Goal: Share content

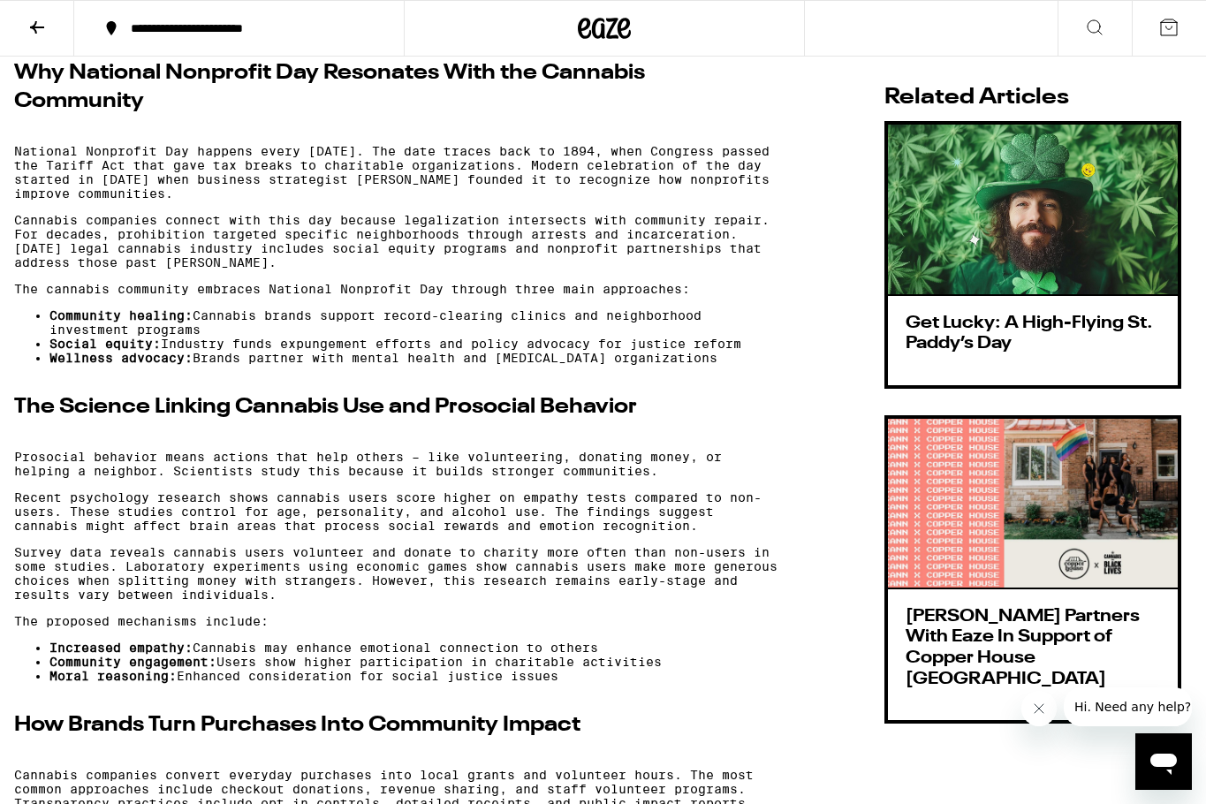
scroll to position [998, 0]
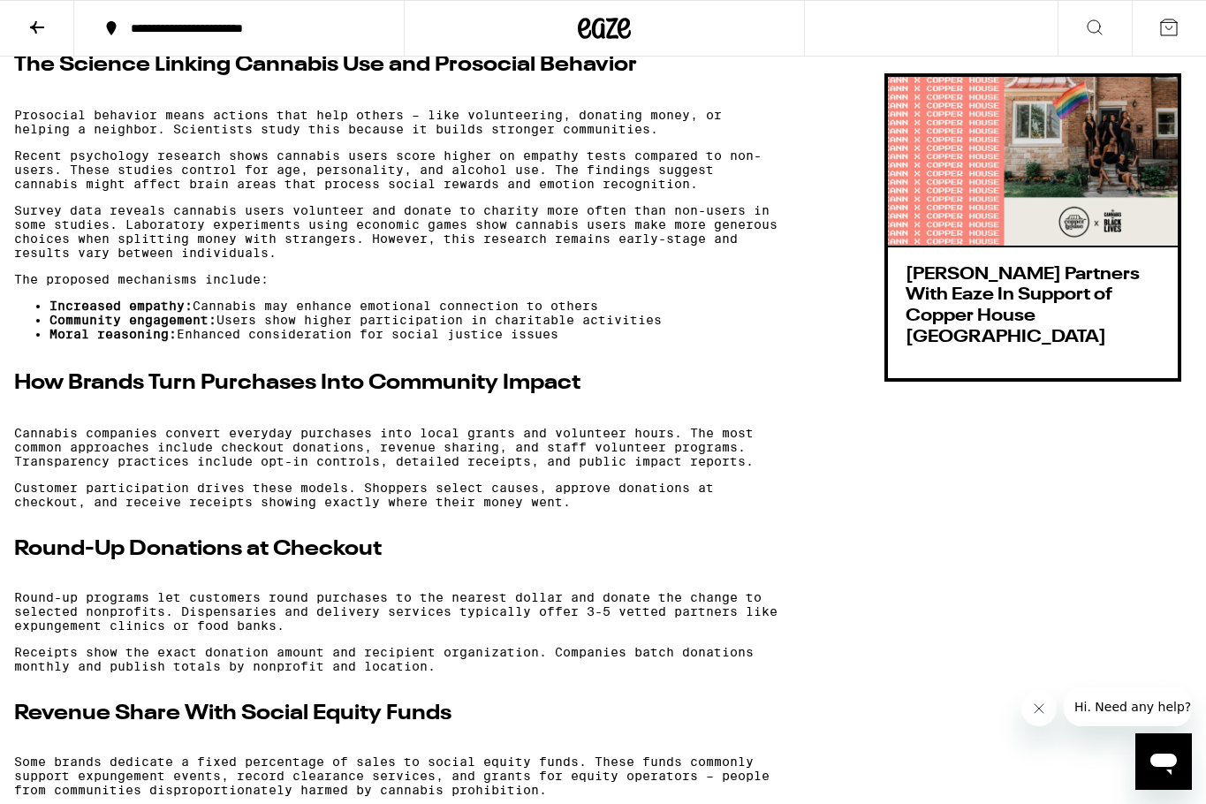
click at [970, 299] on h3 "[PERSON_NAME] Partners With Eaze In Support of Copper House [GEOGRAPHIC_DATA]" at bounding box center [1032, 306] width 254 height 83
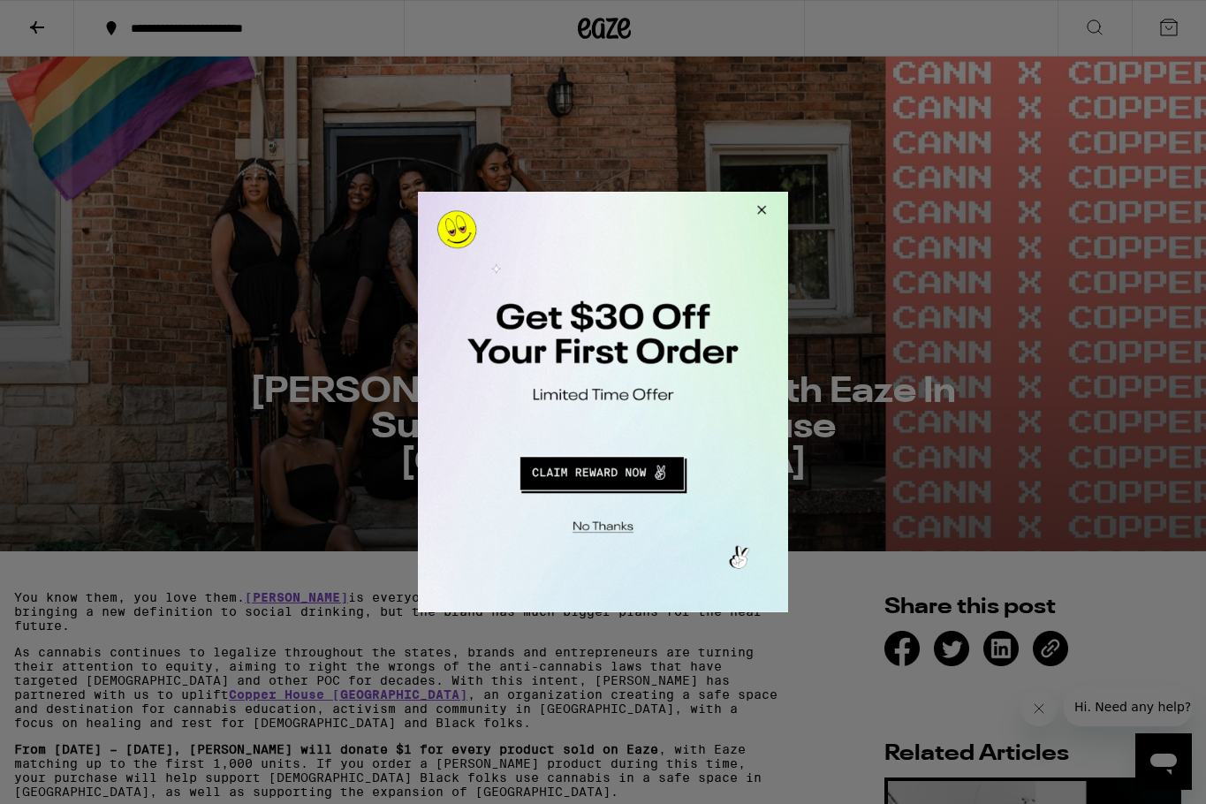
click at [763, 205] on button "Close Modal" at bounding box center [759, 213] width 48 height 42
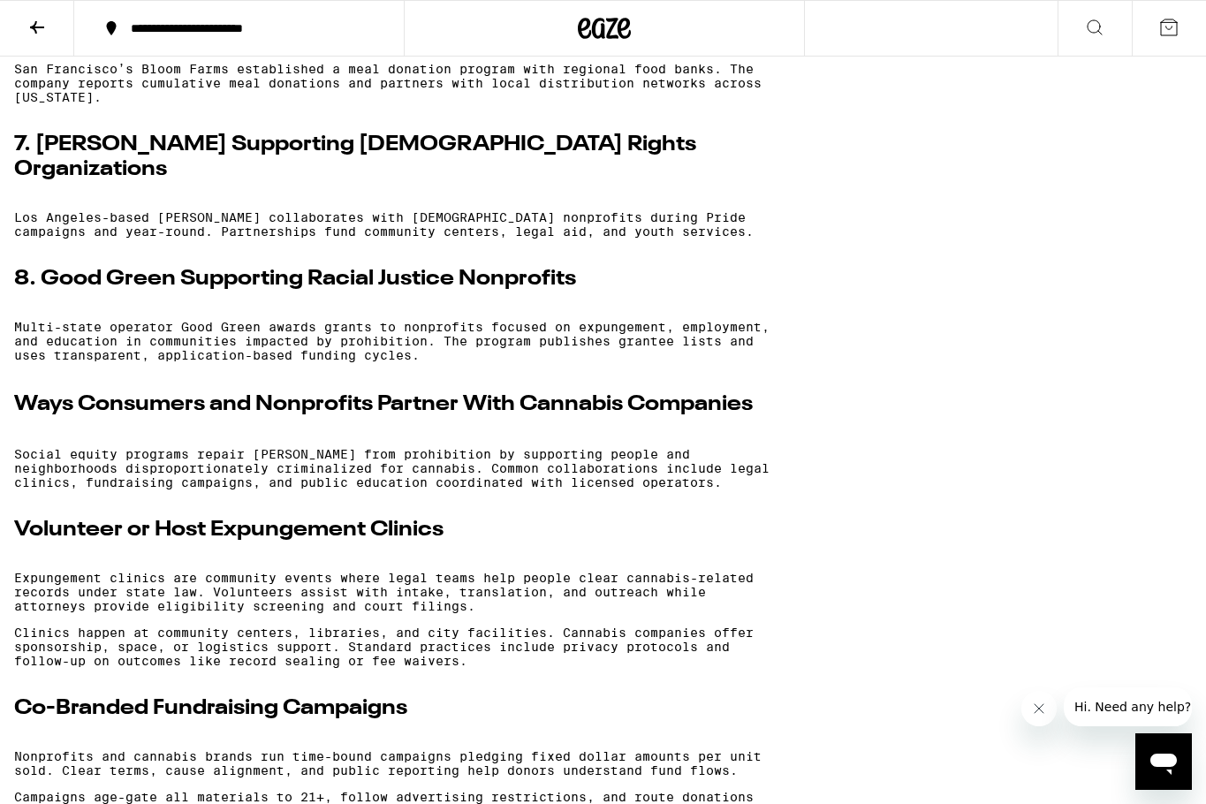
scroll to position [2618, 0]
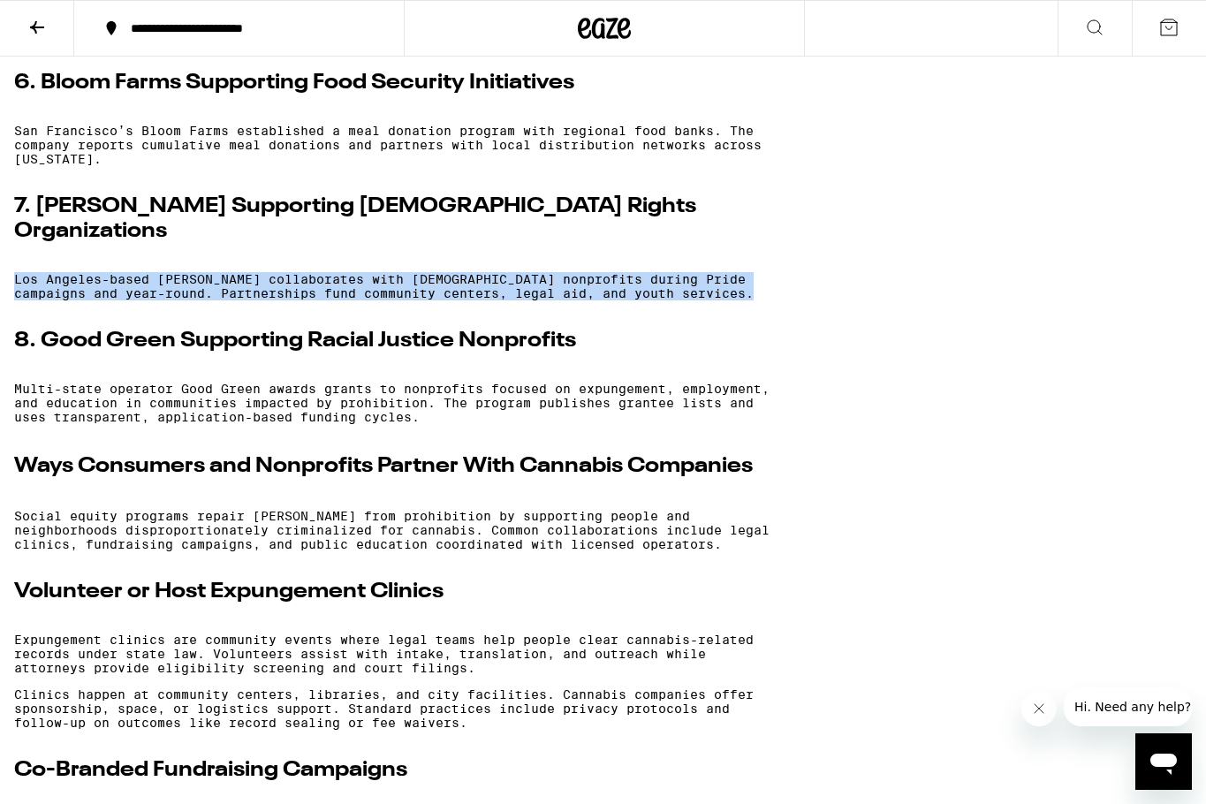
drag, startPoint x: 14, startPoint y: 409, endPoint x: 627, endPoint y: 439, distance: 613.7
click at [627, 439] on div "This article explains how cannabis brands align business practices with communi…" at bounding box center [395, 282] width 763 height 4621
copy div "Los Angeles-based [PERSON_NAME] collaborates with [DEMOGRAPHIC_DATA] nonprofits…"
